Goal: Information Seeking & Learning: Compare options

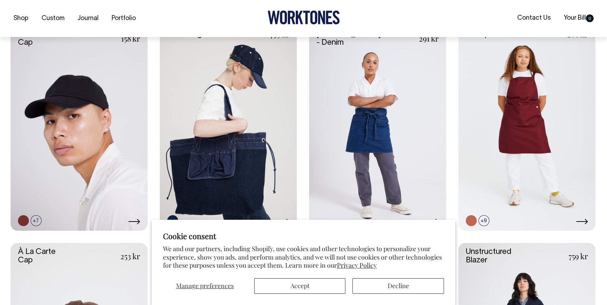
scroll to position [192, 0]
click at [299, 279] on button "Accept" at bounding box center [300, 286] width 92 height 16
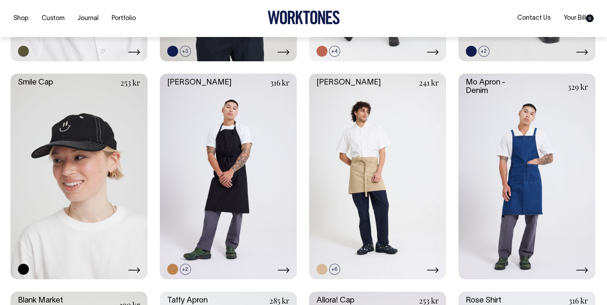
scroll to position [797, 0]
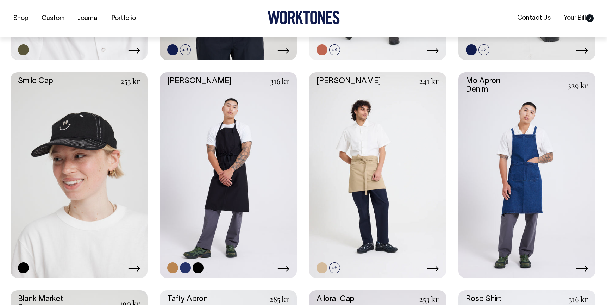
click at [236, 166] on link at bounding box center [228, 175] width 137 height 206
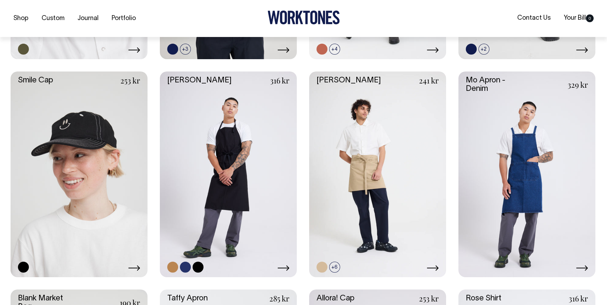
scroll to position [802, 0]
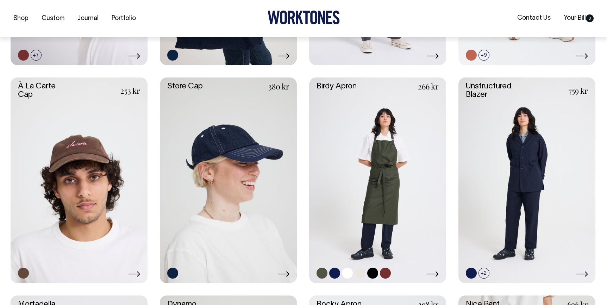
click at [388, 196] on link at bounding box center [377, 181] width 137 height 206
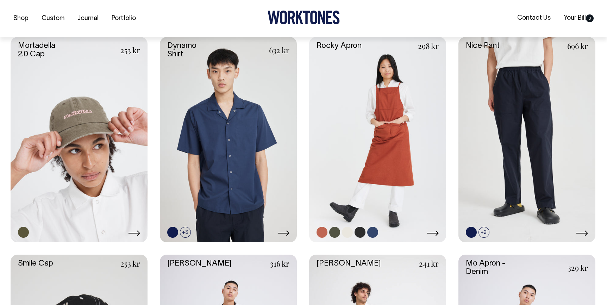
scroll to position [616, 0]
click at [384, 181] on link at bounding box center [377, 140] width 137 height 206
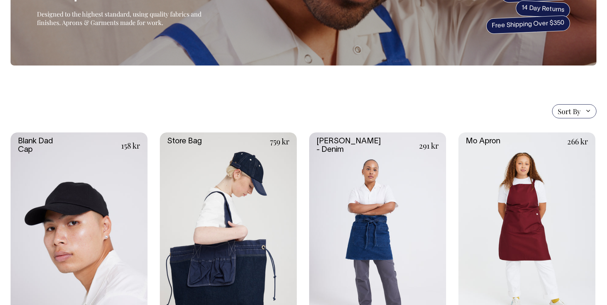
scroll to position [85, 0]
click at [534, 234] on link at bounding box center [527, 235] width 137 height 206
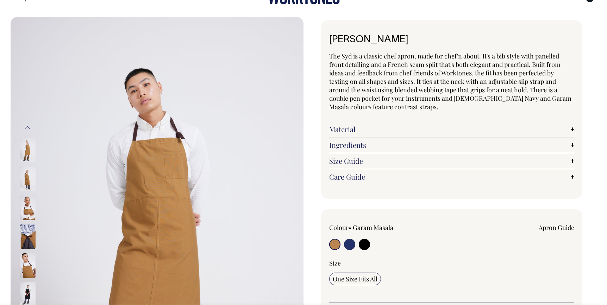
scroll to position [20, 0]
click at [355, 132] on link "Material" at bounding box center [451, 129] width 245 height 8
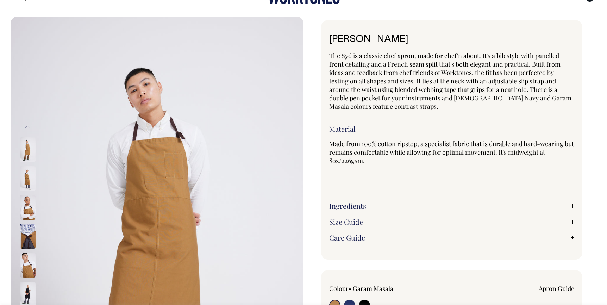
click at [354, 208] on link "Ingredients" at bounding box center [451, 206] width 245 height 8
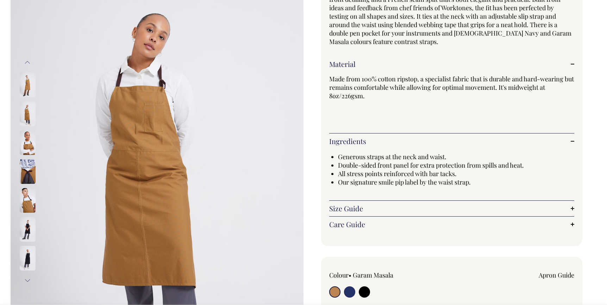
scroll to position [86, 0]
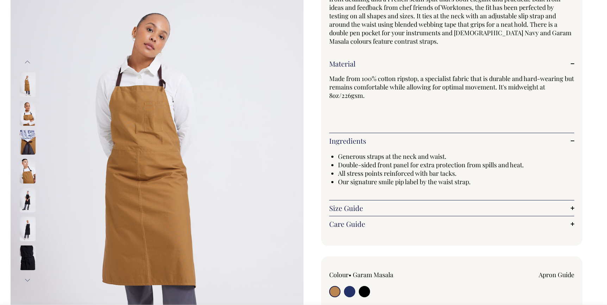
click at [30, 177] on img at bounding box center [28, 171] width 16 height 25
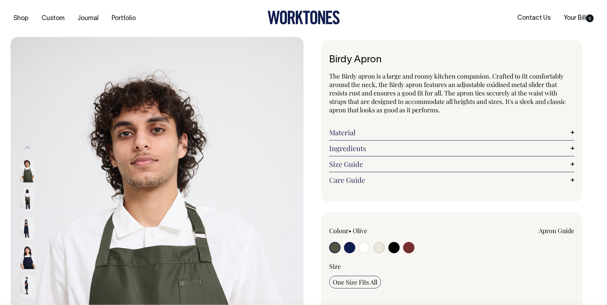
click at [345, 134] on link "Material" at bounding box center [451, 132] width 245 height 8
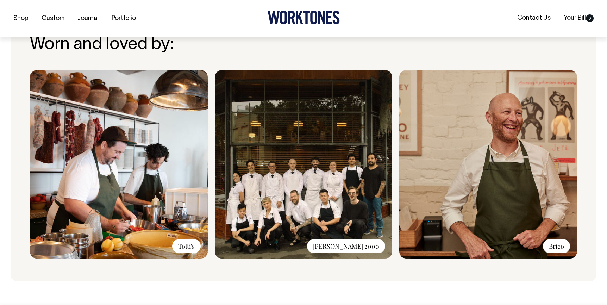
scroll to position [576, 0]
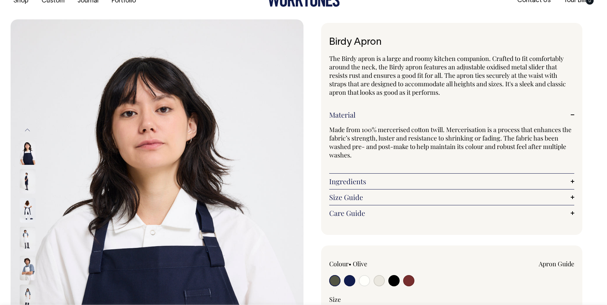
click at [409, 285] on input "radio" at bounding box center [408, 280] width 11 height 11
radio input "true"
select select "Burgundy"
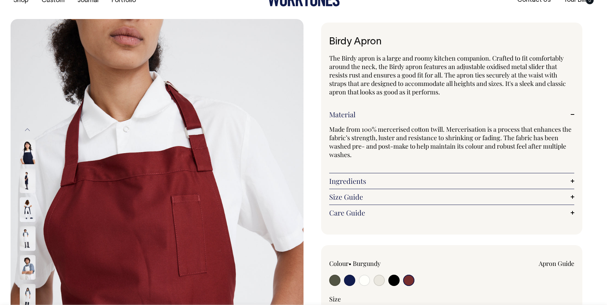
click at [409, 282] on input "radio" at bounding box center [408, 280] width 11 height 11
click at [400, 282] on label at bounding box center [394, 281] width 11 height 13
click at [400, 282] on input "radio" at bounding box center [394, 280] width 11 height 11
radio input "true"
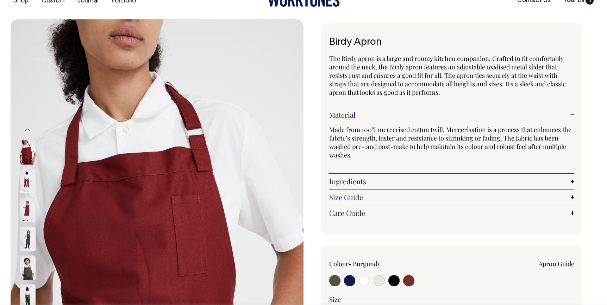
radio input "true"
select select "Black"
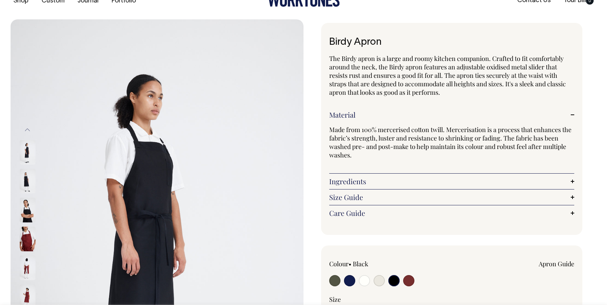
click at [372, 280] on div at bounding box center [378, 281] width 98 height 13
click at [371, 279] on div at bounding box center [378, 281] width 98 height 13
click at [379, 280] on input "radio" at bounding box center [379, 280] width 11 height 11
radio input "true"
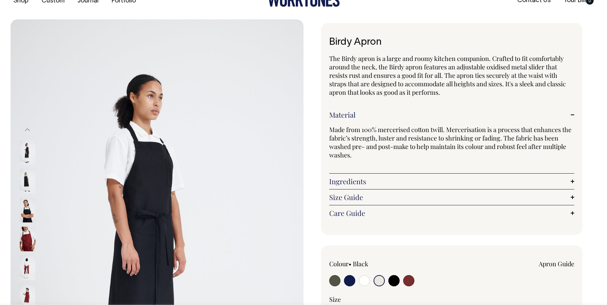
select select "Natural"
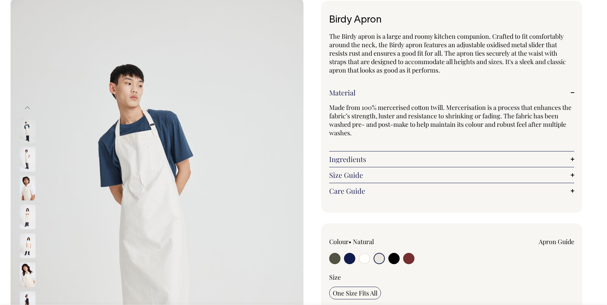
click at [363, 258] on input "radio" at bounding box center [364, 258] width 11 height 11
radio input "true"
select select "Off-White"
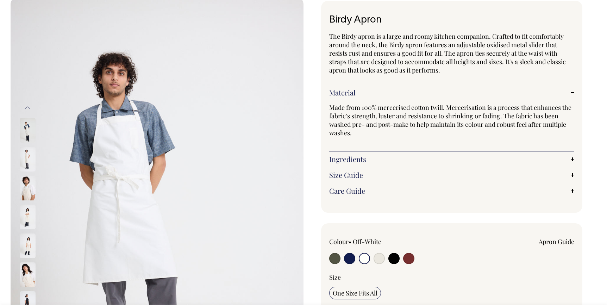
scroll to position [40, 0]
click at [380, 261] on input "radio" at bounding box center [379, 258] width 11 height 11
radio input "true"
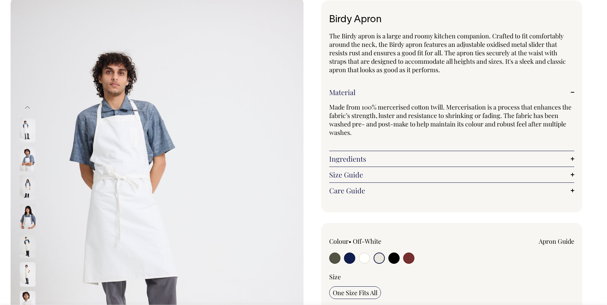
radio input "true"
select select "Natural"
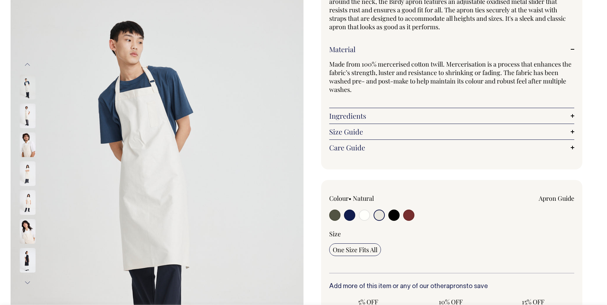
scroll to position [84, 0]
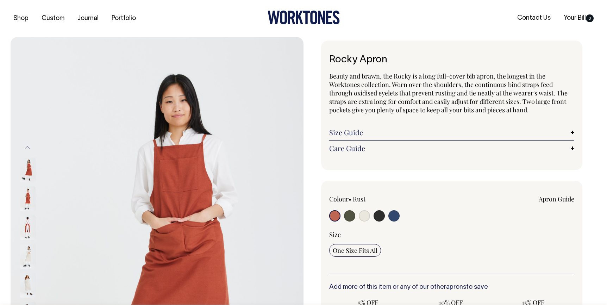
click at [363, 216] on input "radio" at bounding box center [364, 215] width 11 height 11
radio input "true"
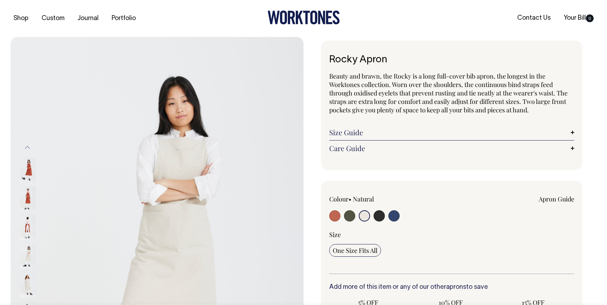
radio input "true"
select select "Natural"
click at [360, 142] on div "Care Guide Care Guide As with all nice things, please treat our aprons with car…" at bounding box center [451, 149] width 245 height 16
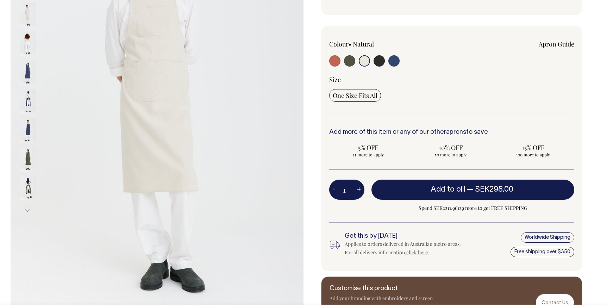
scroll to position [155, 0]
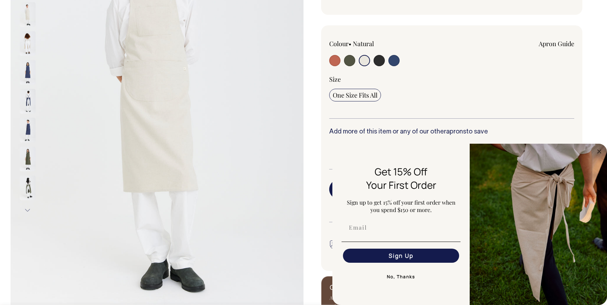
click at [31, 159] on img at bounding box center [28, 159] width 16 height 25
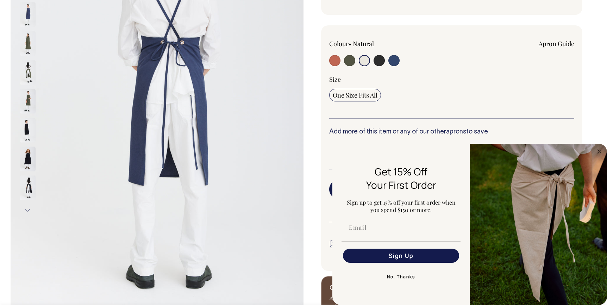
scroll to position [153, 0]
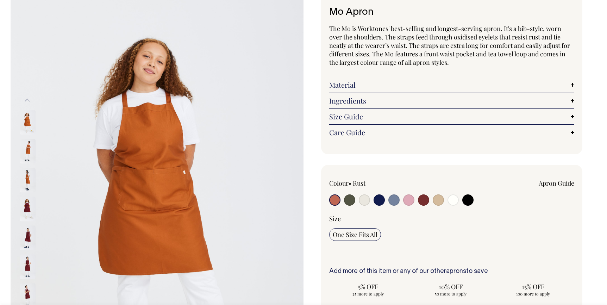
scroll to position [48, 0]
click at [366, 200] on input "radio" at bounding box center [364, 199] width 11 height 11
radio input "true"
radio input "false"
select select "Natural"
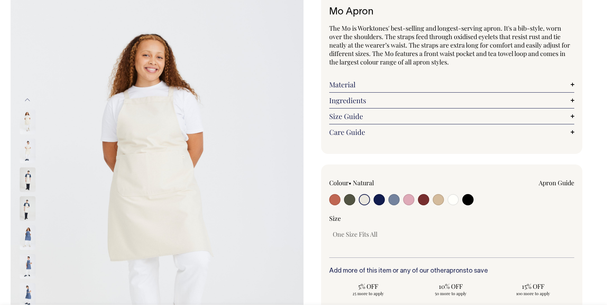
click at [438, 202] on input "radio" at bounding box center [438, 199] width 11 height 11
radio input "true"
select select "Khaki"
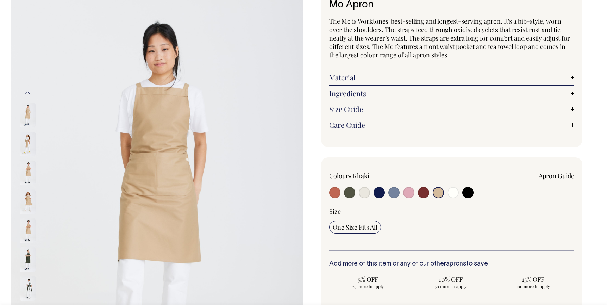
scroll to position [55, 0]
click at [25, 224] on img at bounding box center [28, 230] width 16 height 25
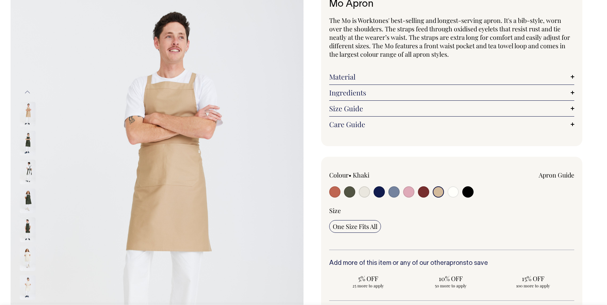
scroll to position [56, 0]
click at [358, 109] on link "Size Guide" at bounding box center [451, 108] width 245 height 8
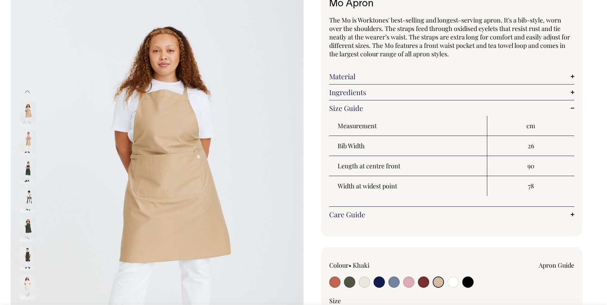
click at [28, 173] on img at bounding box center [28, 171] width 16 height 25
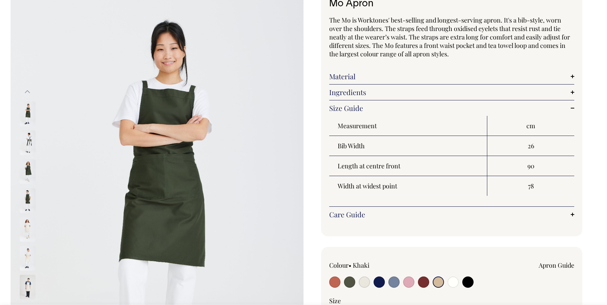
click at [29, 193] on img at bounding box center [28, 200] width 16 height 25
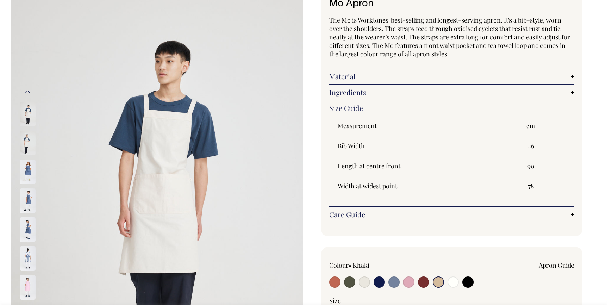
click at [24, 250] on img at bounding box center [28, 258] width 16 height 25
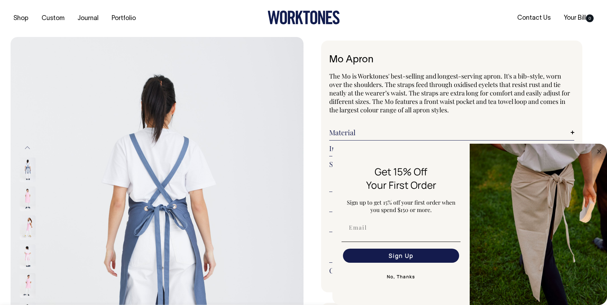
scroll to position [0, 0]
